Goal: Information Seeking & Learning: Learn about a topic

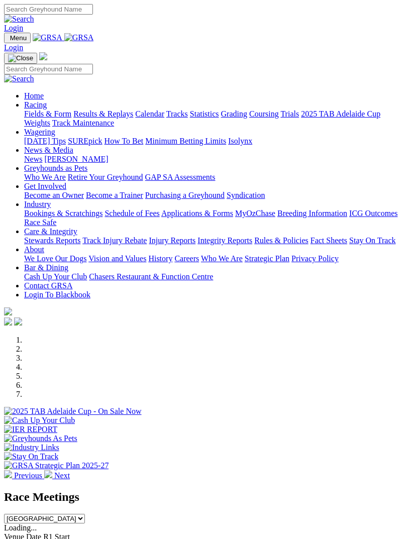
scroll to position [228, 0]
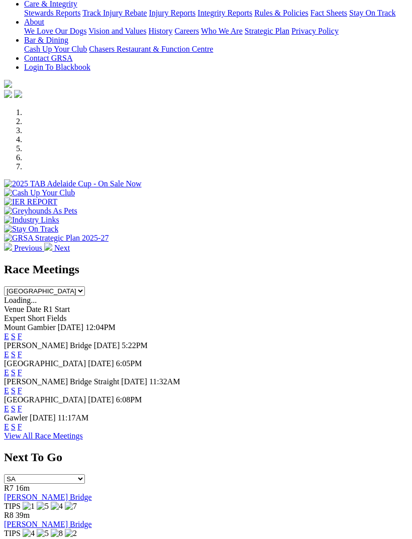
click at [22, 350] on link "F" at bounding box center [20, 354] width 5 height 9
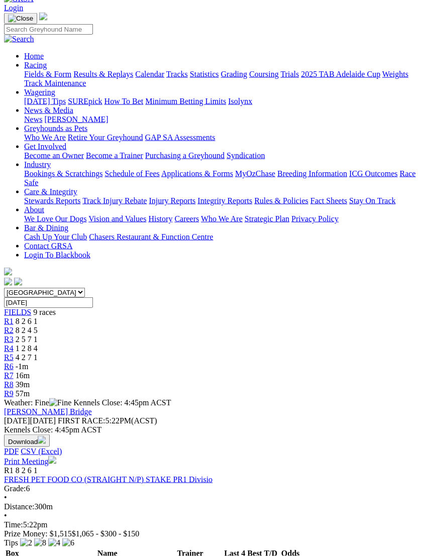
scroll to position [68, 0]
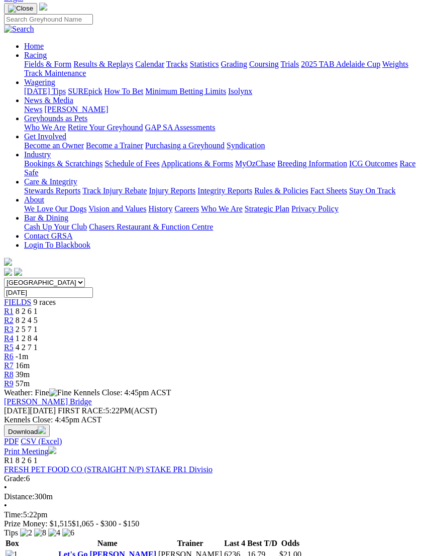
click at [163, 465] on link "FRESH PET FOOD CO (STRAIGHT N/P) STAKE PR1 Divisio" at bounding box center [108, 469] width 208 height 9
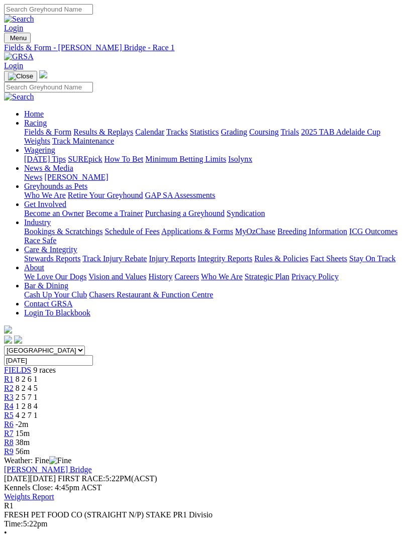
click at [14, 384] on link "R2" at bounding box center [9, 388] width 10 height 9
click at [14, 393] on span "R3" at bounding box center [9, 397] width 10 height 9
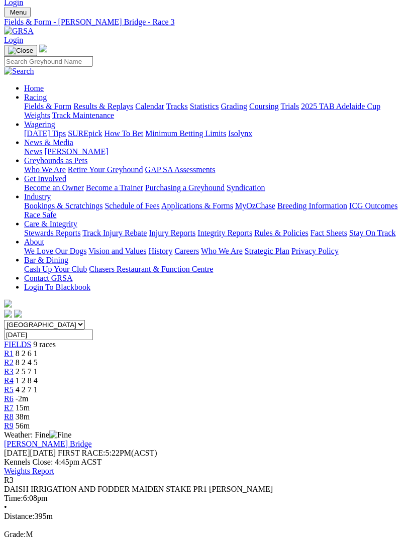
scroll to position [26, 0]
click at [38, 376] on span "1 2 8 4" at bounding box center [27, 380] width 22 height 9
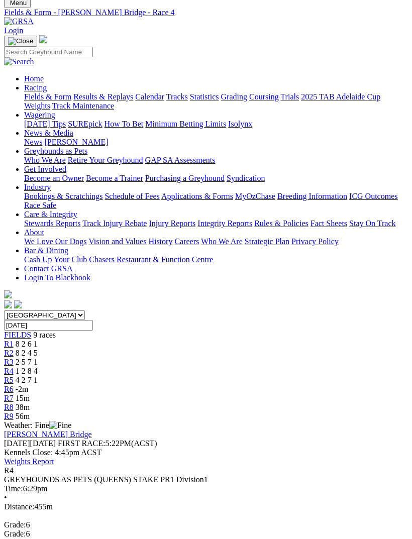
scroll to position [33, 0]
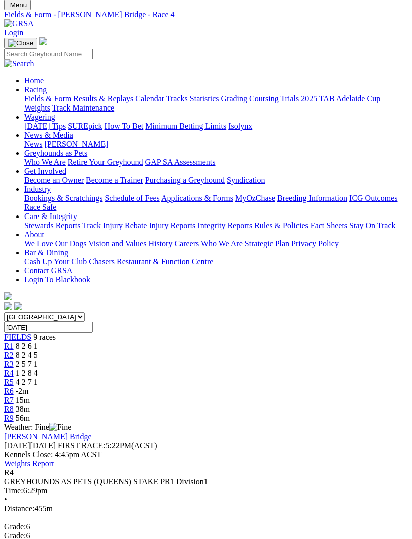
click at [38, 378] on span "4 2 7 1" at bounding box center [27, 382] width 22 height 9
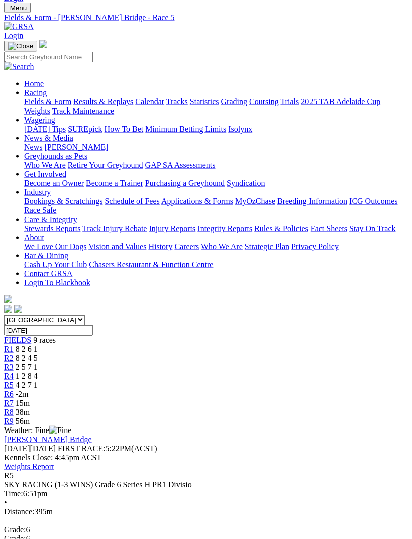
scroll to position [31, 0]
click at [14, 389] on span "R6" at bounding box center [9, 393] width 10 height 9
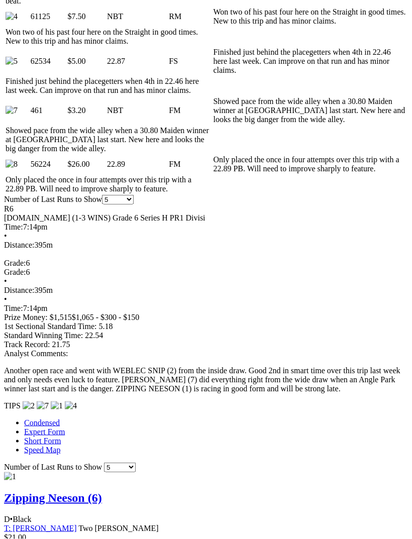
scroll to position [663, 0]
